Goal: Transaction & Acquisition: Purchase product/service

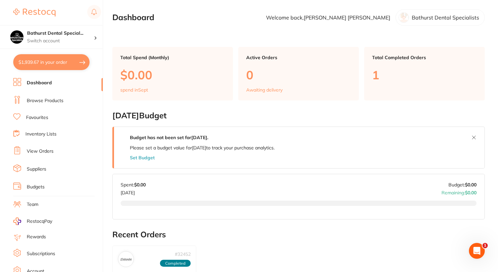
click at [53, 57] on button "$1,939.67 in your order" at bounding box center [51, 62] width 76 height 16
checkbox input "true"
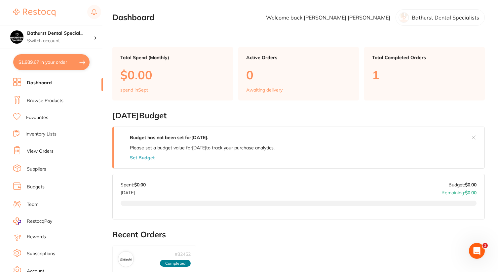
checkbox input "true"
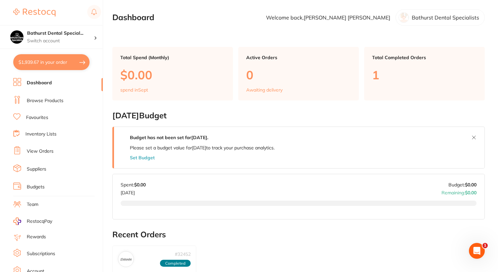
checkbox input "true"
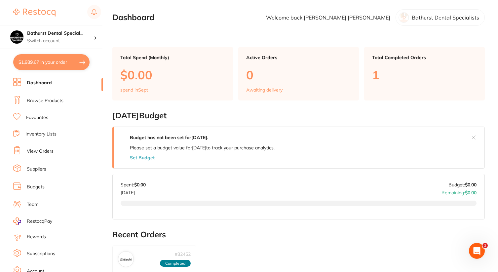
checkbox input "true"
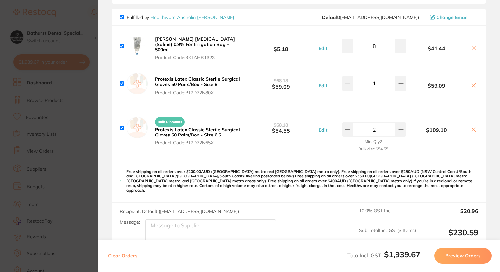
scroll to position [518, 0]
